Goal: Navigation & Orientation: Go to known website

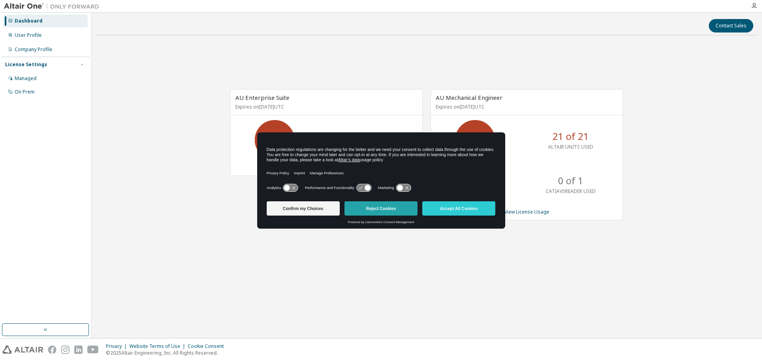
click at [386, 212] on button "Reject Cookies" at bounding box center [380, 208] width 73 height 14
